Goal: Task Accomplishment & Management: Manage account settings

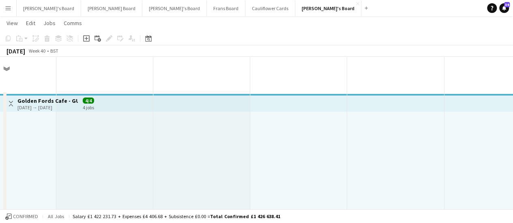
scroll to position [385, 0]
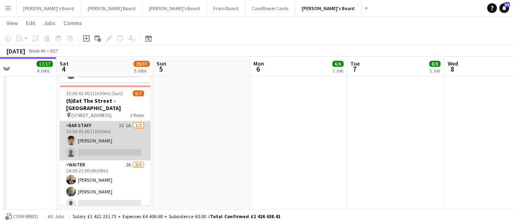
click at [112, 134] on app-card-role "BAR STAFF 3I 1A [DATE] 13:30-01:00 (11h30m) [PERSON_NAME] single-neutral-actions" at bounding box center [105, 140] width 91 height 39
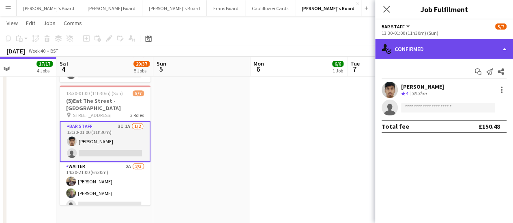
click at [423, 47] on div "single-neutral-actions-check-2 Confirmed" at bounding box center [444, 48] width 138 height 19
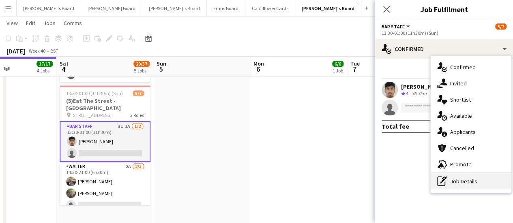
click at [480, 176] on div "pen-write Job Details" at bounding box center [471, 182] width 80 height 16
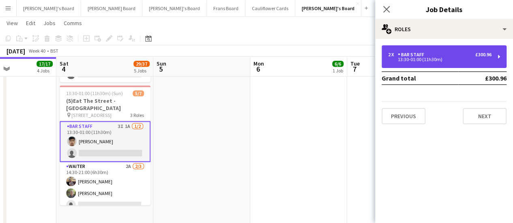
click at [441, 60] on div "13:30-01:00 (11h30m)" at bounding box center [439, 60] width 103 height 4
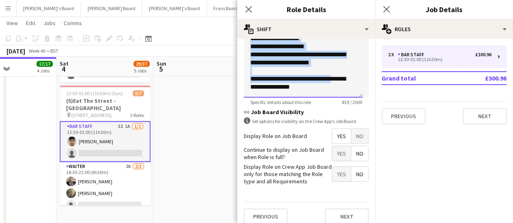
scroll to position [325, 0]
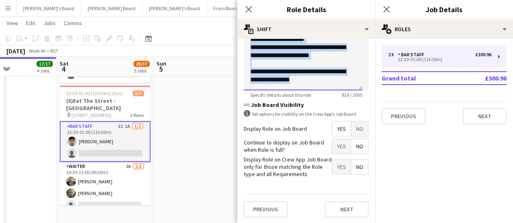
drag, startPoint x: 251, startPoint y: 145, endPoint x: 321, endPoint y: 88, distance: 90.6
click at [321, 88] on div "**********" at bounding box center [303, 41] width 119 height 97
copy div "**********"
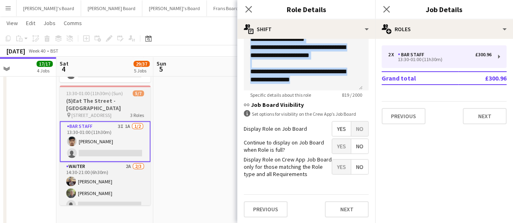
click at [106, 112] on span "[STREET_ADDRESS]" at bounding box center [91, 115] width 40 height 6
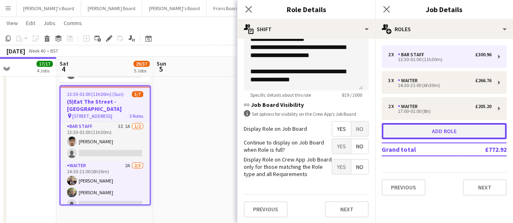
click at [410, 137] on button "Add role" at bounding box center [444, 131] width 125 height 16
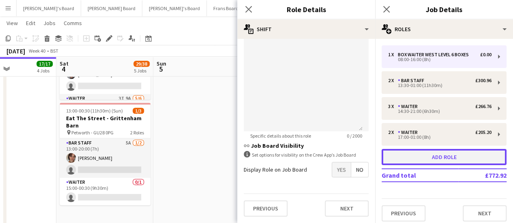
type input "**********"
type input "*****"
type input "***"
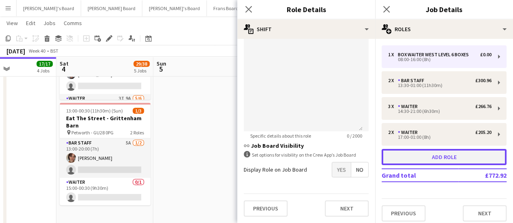
type input "*"
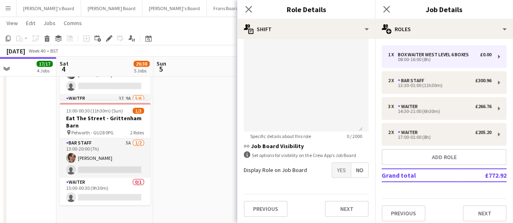
click at [340, 173] on span "Yes" at bounding box center [341, 170] width 19 height 15
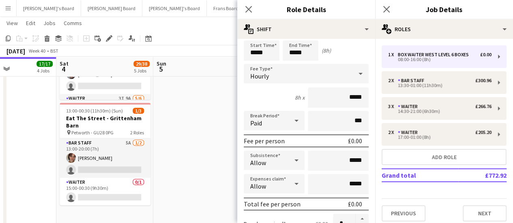
scroll to position [0, 0]
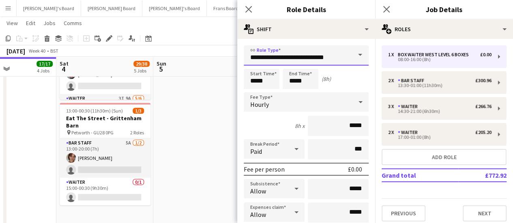
drag, startPoint x: 342, startPoint y: 60, endPoint x: 237, endPoint y: 69, distance: 105.4
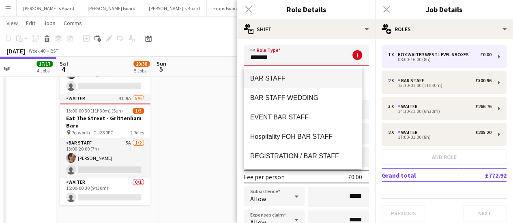
click at [280, 77] on span "BAR STAFF" at bounding box center [303, 79] width 106 height 8
type input "*********"
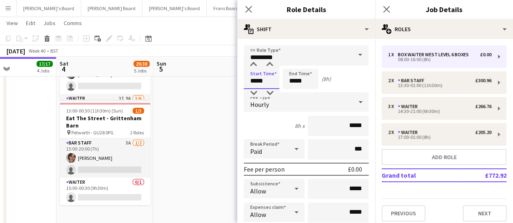
click at [256, 80] on input "*****" at bounding box center [262, 79] width 36 height 20
type input "*****"
click at [294, 82] on input "*****" at bounding box center [301, 79] width 36 height 20
type input "*****"
click at [357, 127] on input "*****" at bounding box center [338, 126] width 61 height 20
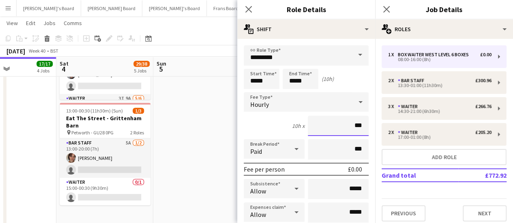
type input "**"
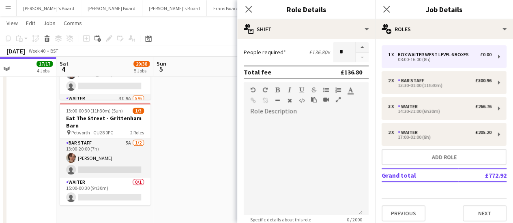
type input "******"
click at [296, 129] on div at bounding box center [303, 166] width 119 height 97
paste div
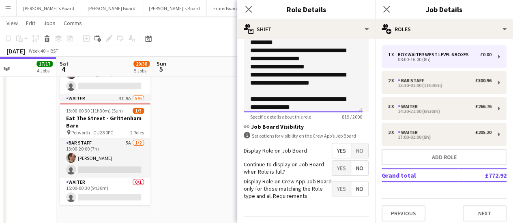
scroll to position [325, 0]
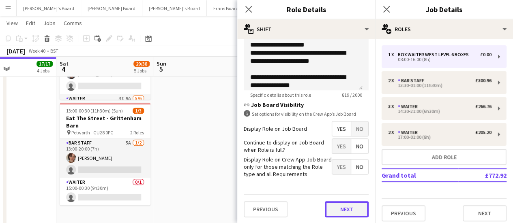
click at [329, 213] on button "Next" at bounding box center [347, 210] width 44 height 16
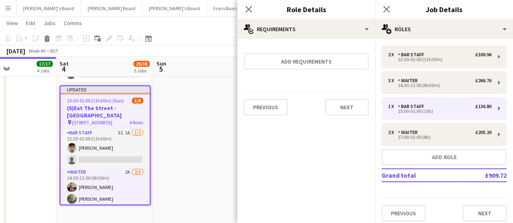
scroll to position [0, 0]
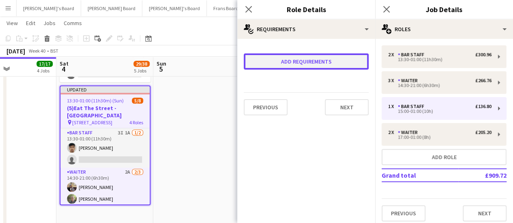
click at [307, 62] on button "Add requirements" at bounding box center [306, 62] width 125 height 16
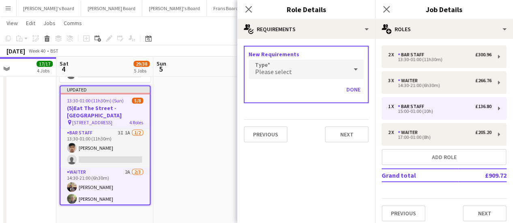
click at [308, 72] on div "Please select" at bounding box center [298, 69] width 99 height 19
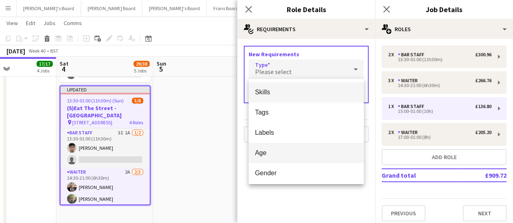
click at [293, 155] on span "Age" at bounding box center [306, 153] width 102 height 8
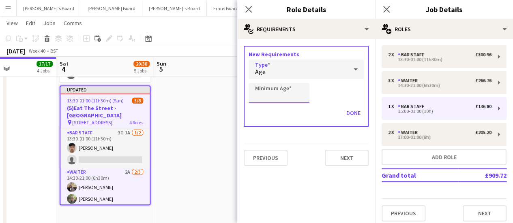
click at [277, 95] on input "Minimum Age" at bounding box center [279, 93] width 61 height 20
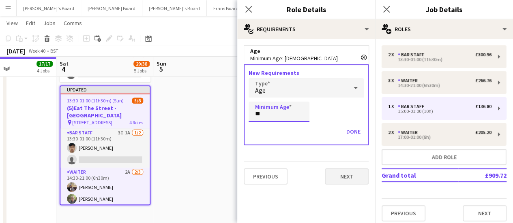
type input "**"
click at [344, 172] on button "Next" at bounding box center [347, 177] width 44 height 16
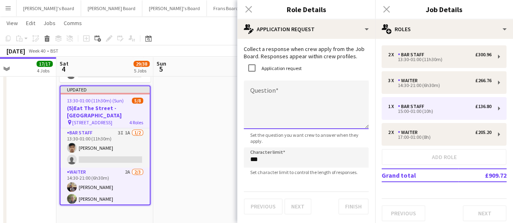
click at [287, 110] on textarea "Question" at bounding box center [306, 105] width 125 height 49
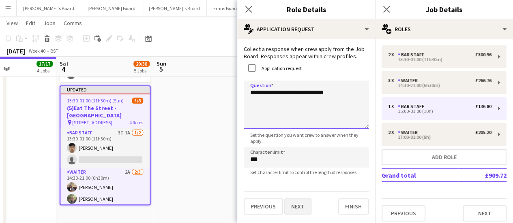
type textarea "**********"
click at [300, 210] on button "Next" at bounding box center [297, 207] width 27 height 16
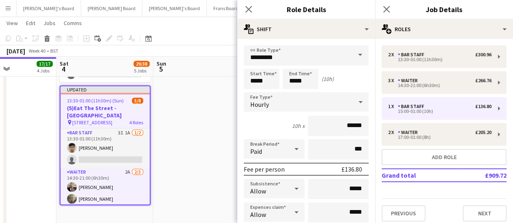
scroll to position [177, 0]
click at [185, 148] on app-date-cell at bounding box center [201, 59] width 97 height 707
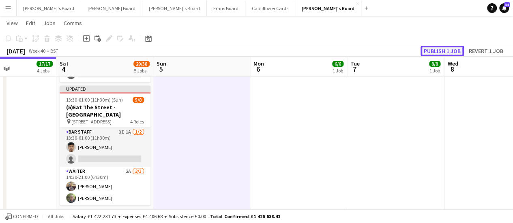
click at [448, 47] on button "Publish 1 job" at bounding box center [442, 51] width 43 height 11
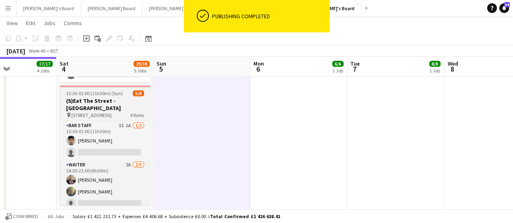
scroll to position [65, 0]
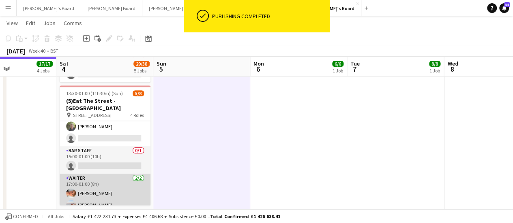
click at [84, 196] on app-card-role "Waiter [DATE] 17:00-01:00 (8h) [PERSON_NAME] [PERSON_NAME]" at bounding box center [105, 193] width 91 height 39
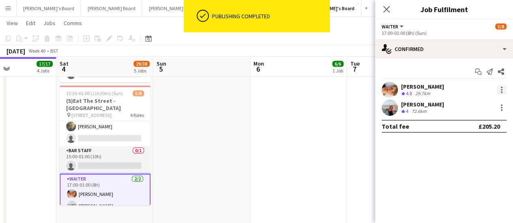
click at [502, 93] on div at bounding box center [502, 90] width 10 height 10
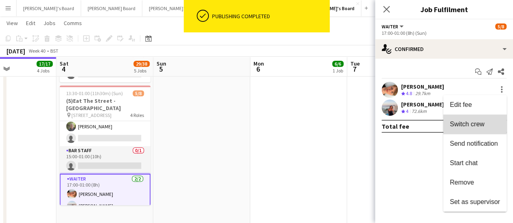
click at [462, 119] on button "Switch crew" at bounding box center [474, 124] width 63 height 19
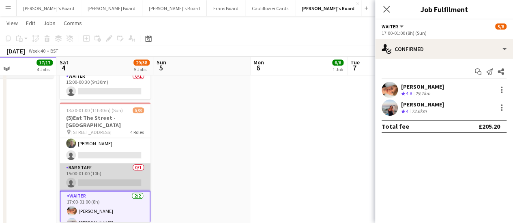
click at [88, 168] on app-card-role "BAR STAFF 0/1 15:00-01:00 (10h) single-neutral-actions" at bounding box center [105, 177] width 91 height 28
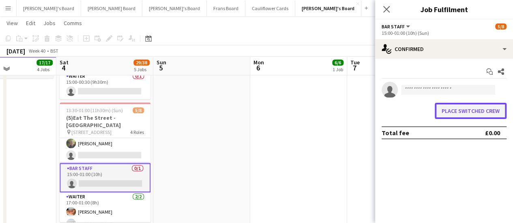
click at [480, 116] on button "Place switched crew" at bounding box center [471, 111] width 72 height 16
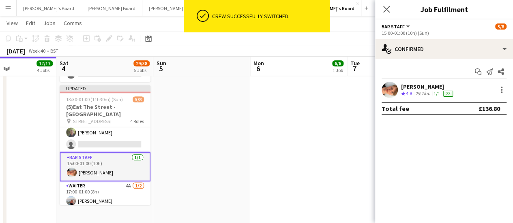
scroll to position [385, 0]
click at [286, 148] on app-date-cell "09:00-17:00 (8h) 6/6 SFG WAREHOUSE - [GEOGRAPHIC_DATA] pin Guilford Gu3 2dx 2 R…" at bounding box center [298, 59] width 97 height 707
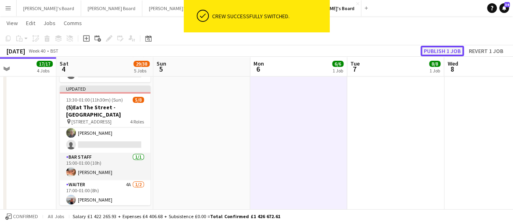
click at [442, 51] on button "Publish 1 job" at bounding box center [442, 51] width 43 height 11
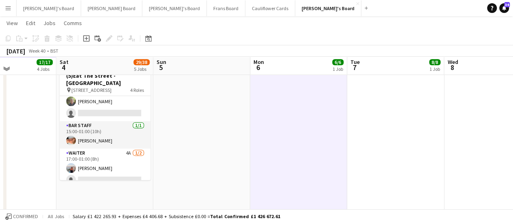
scroll to position [408, 0]
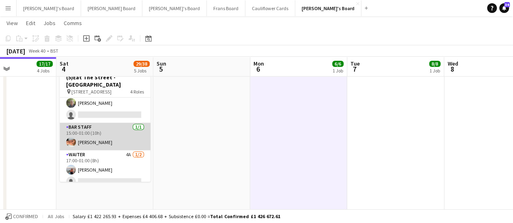
click at [110, 136] on app-card-role "BAR STAFF [DATE] 15:00-01:00 (10h) [PERSON_NAME]" at bounding box center [105, 137] width 91 height 28
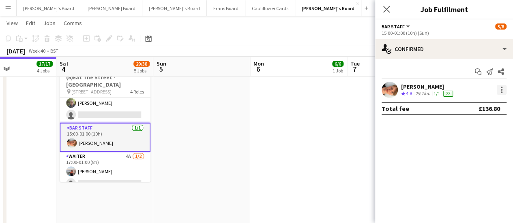
click at [501, 90] on div at bounding box center [502, 90] width 2 height 2
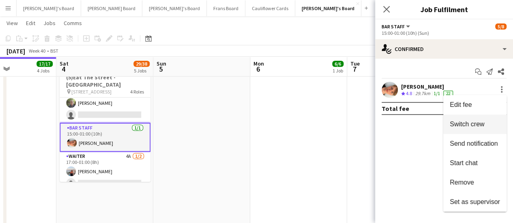
click at [473, 121] on span "Switch crew" at bounding box center [467, 124] width 34 height 7
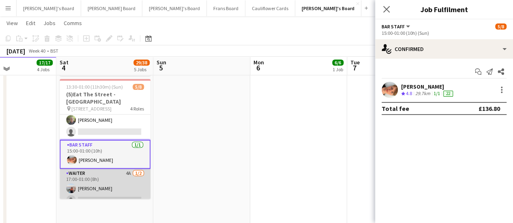
click at [95, 175] on app-card-role "Waiter 4A [DATE] 17:00-01:00 (8h) [PERSON_NAME] single-neutral-actions" at bounding box center [105, 188] width 91 height 39
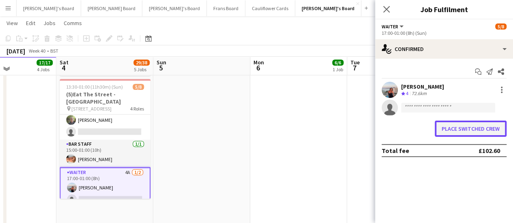
click at [456, 130] on button "Place switched crew" at bounding box center [471, 129] width 72 height 16
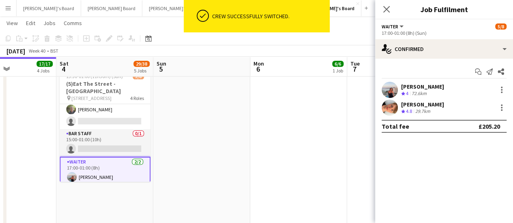
click at [300, 143] on app-date-cell "09:00-17:00 (8h) 6/6 SFG WAREHOUSE - [GEOGRAPHIC_DATA] pin Guilford Gu3 2dx 2 R…" at bounding box center [298, 36] width 97 height 707
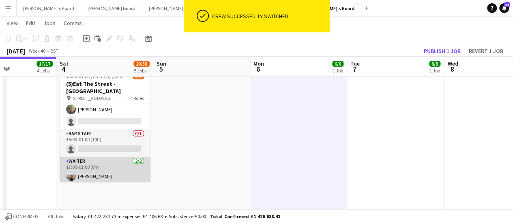
click at [84, 167] on app-card-role "Waiter [DATE] 17:00-01:00 (8h) [PERSON_NAME] [PERSON_NAME]" at bounding box center [105, 176] width 91 height 39
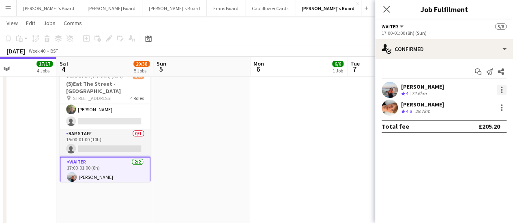
click at [502, 90] on div at bounding box center [502, 90] width 10 height 10
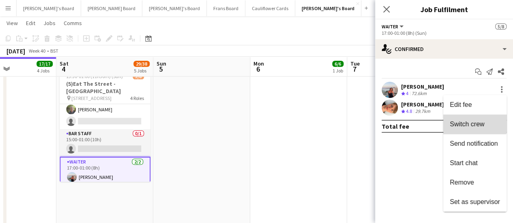
click at [473, 123] on span "Switch crew" at bounding box center [467, 124] width 34 height 7
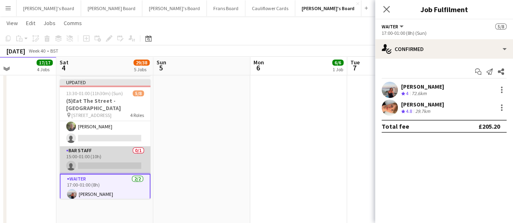
click at [114, 155] on app-card-role "BAR STAFF 0/1 15:00-01:00 (10h) single-neutral-actions" at bounding box center [105, 160] width 91 height 28
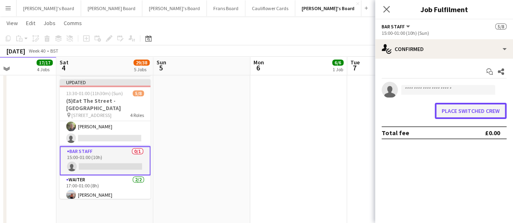
click at [456, 110] on button "Place switched crew" at bounding box center [471, 111] width 72 height 16
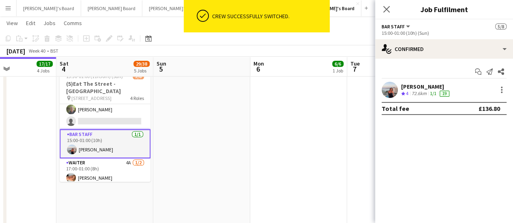
click at [300, 158] on app-date-cell "09:00-17:00 (8h) 6/6 SFG WAREHOUSE - [GEOGRAPHIC_DATA] pin Guilford Gu3 2dx 2 R…" at bounding box center [298, 36] width 97 height 707
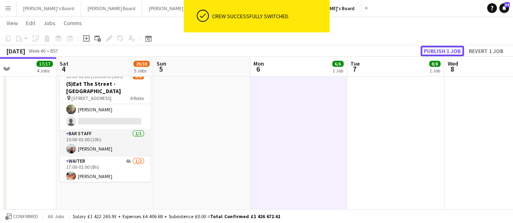
click at [443, 46] on button "Publish 1 job" at bounding box center [442, 51] width 43 height 11
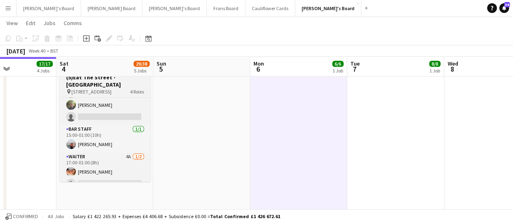
scroll to position [62, 0]
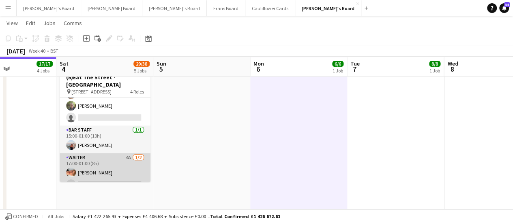
click at [122, 170] on app-card-role "Waiter 4A [DATE] 17:00-01:00 (8h) [PERSON_NAME] single-neutral-actions" at bounding box center [105, 172] width 91 height 39
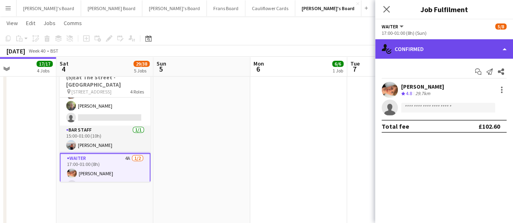
click at [474, 49] on div "single-neutral-actions-check-2 Confirmed" at bounding box center [444, 48] width 138 height 19
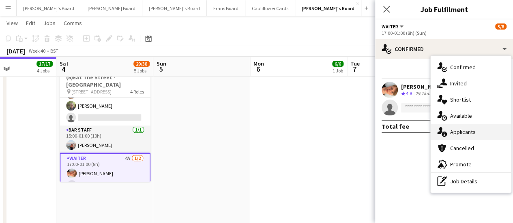
click at [470, 129] on span "Applicants" at bounding box center [463, 132] width 26 height 7
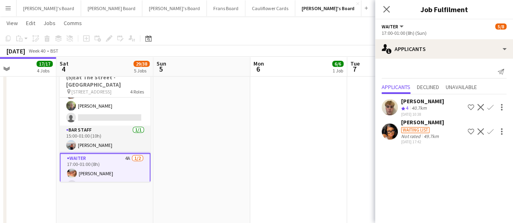
click at [490, 108] on app-icon "Confirm" at bounding box center [490, 107] width 6 height 6
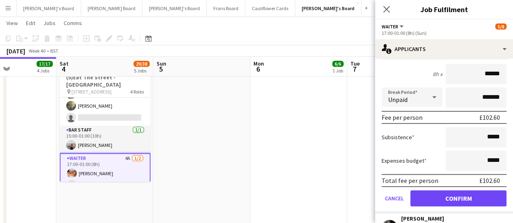
scroll to position [89, 0]
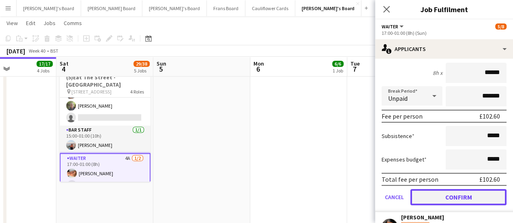
click at [443, 198] on button "Confirm" at bounding box center [458, 197] width 96 height 16
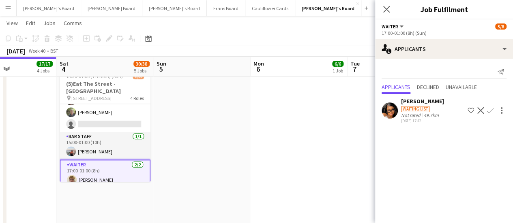
scroll to position [0, 0]
click at [236, 141] on app-date-cell at bounding box center [201, 36] width 97 height 707
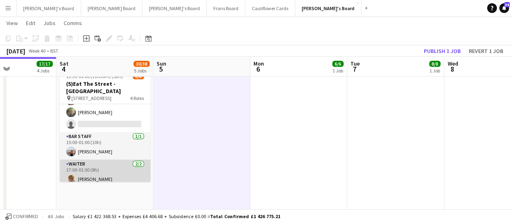
click at [97, 168] on app-card-role "Waiter [DATE] 17:00-01:00 (8h) [PERSON_NAME] [PERSON_NAME]" at bounding box center [105, 179] width 91 height 39
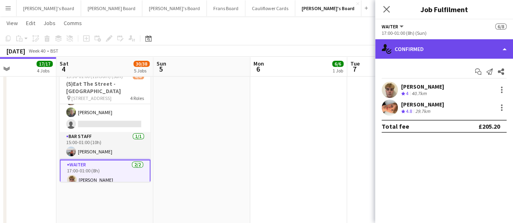
click at [436, 54] on div "single-neutral-actions-check-2 Confirmed" at bounding box center [444, 48] width 138 height 19
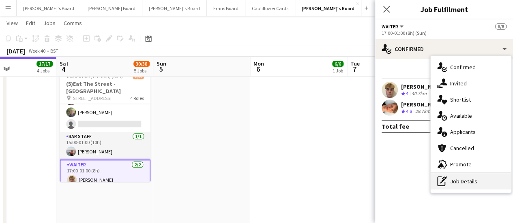
click at [488, 180] on div "pen-write Job Details" at bounding box center [471, 182] width 80 height 16
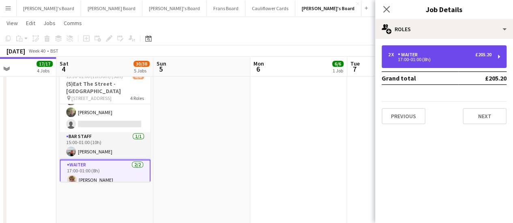
click at [398, 58] on div "17:00-01:00 (8h)" at bounding box center [439, 60] width 103 height 4
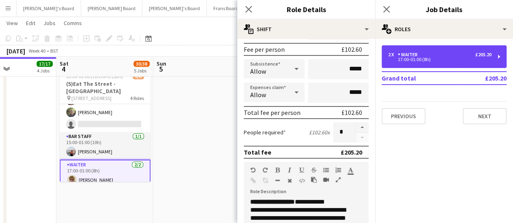
scroll to position [122, 0]
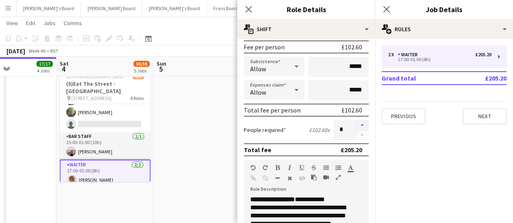
click at [356, 127] on button "button" at bounding box center [362, 125] width 13 height 11
type input "*"
click at [220, 134] on app-date-cell at bounding box center [201, 36] width 97 height 707
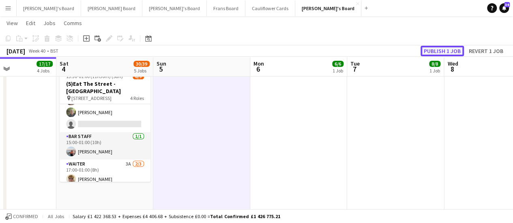
click at [439, 47] on button "Publish 1 job" at bounding box center [442, 51] width 43 height 11
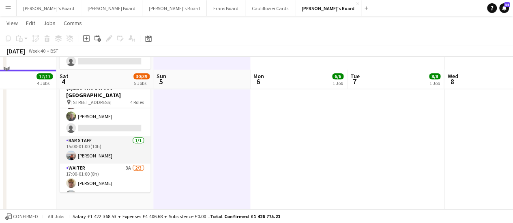
scroll to position [423, 0]
